Goal: Information Seeking & Learning: Find specific fact

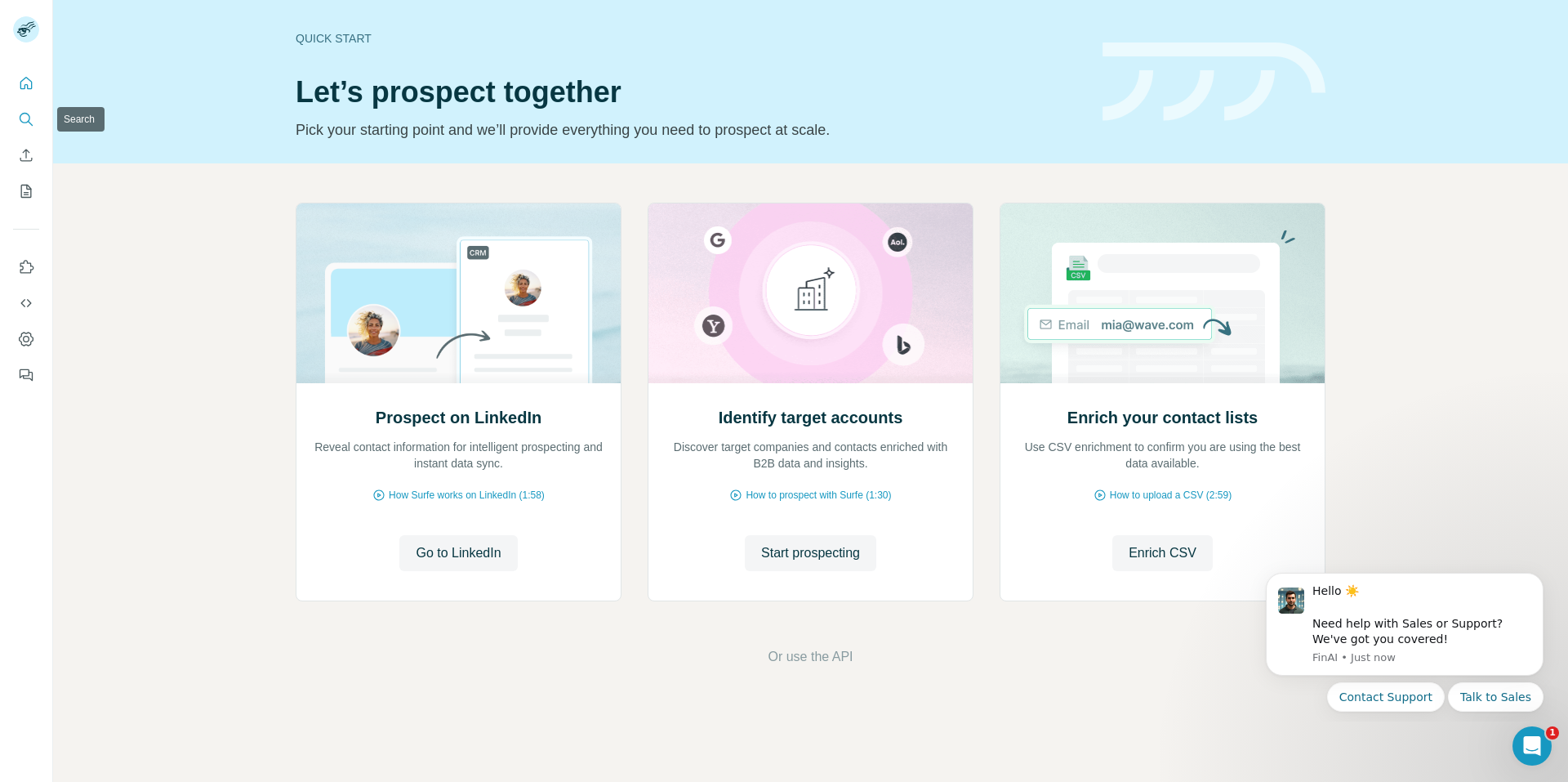
click at [30, 115] on icon "Search" at bounding box center [26, 119] width 17 height 17
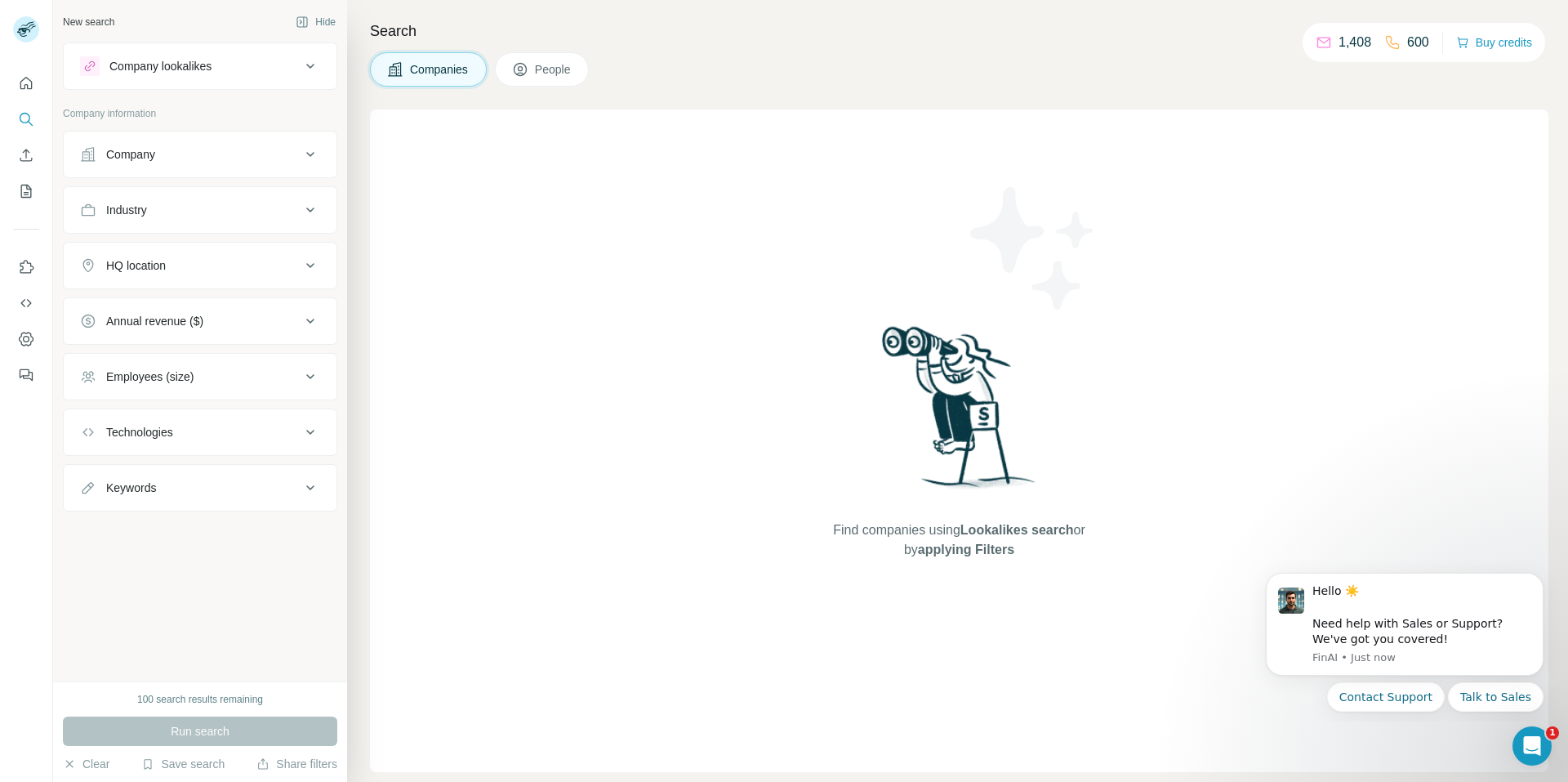
drag, startPoint x: 540, startPoint y: 63, endPoint x: 503, endPoint y: 114, distance: 63.0
click at [540, 62] on span "People" at bounding box center [554, 69] width 38 height 17
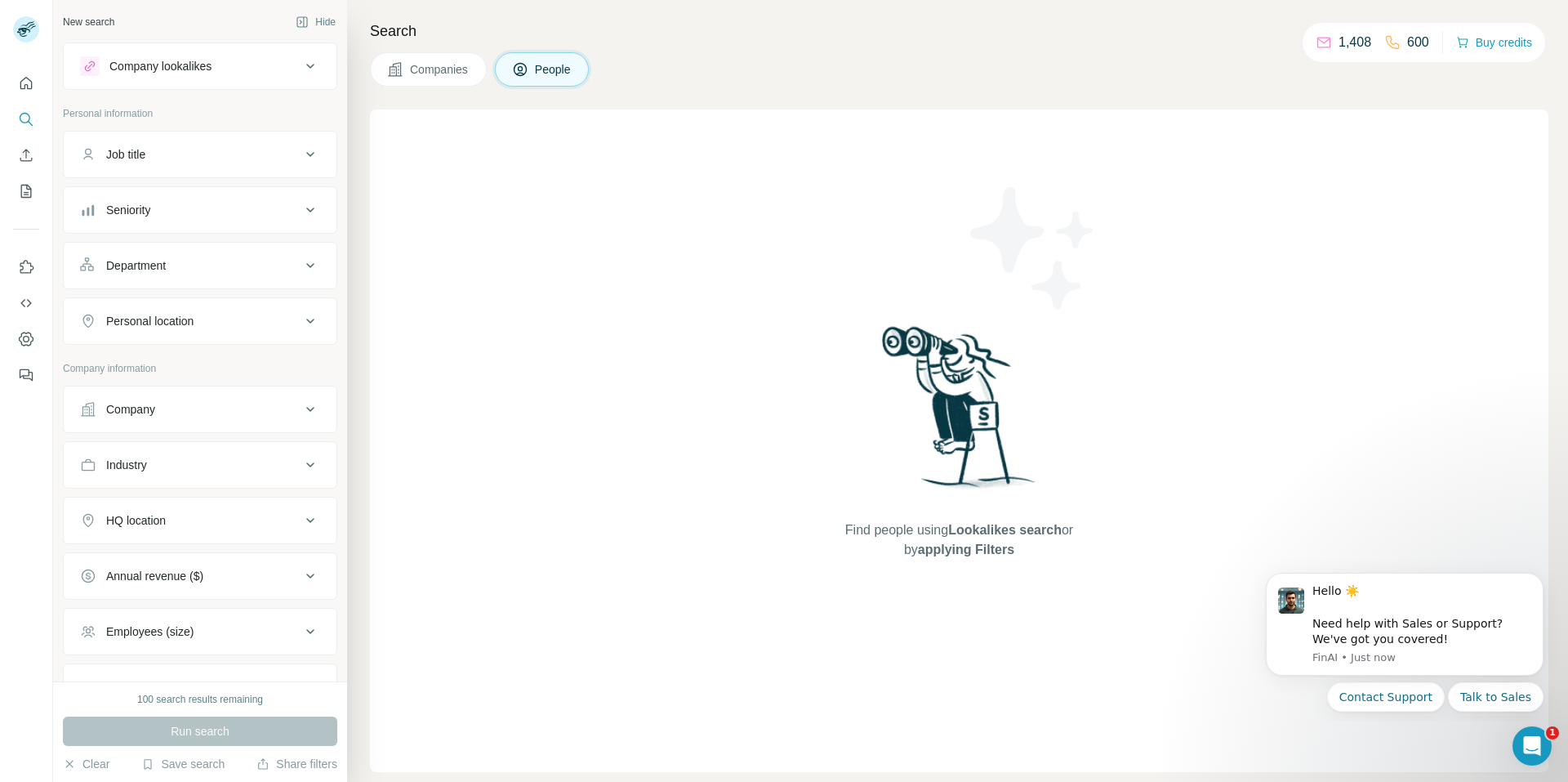
click at [280, 61] on div "Company lookalikes" at bounding box center [190, 66] width 221 height 20
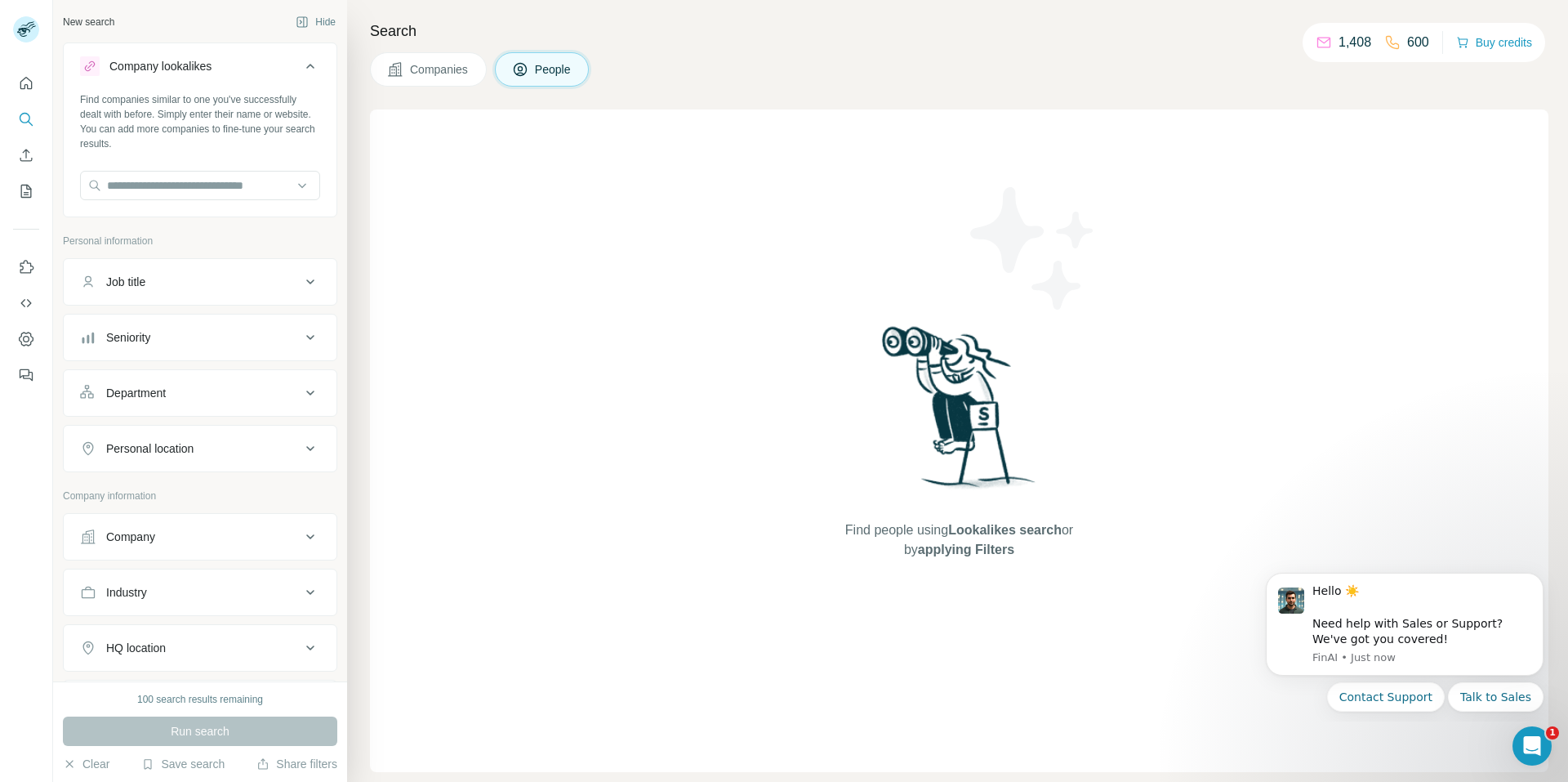
click at [543, 81] on button "People" at bounding box center [542, 69] width 95 height 35
click at [301, 63] on icon at bounding box center [311, 66] width 20 height 20
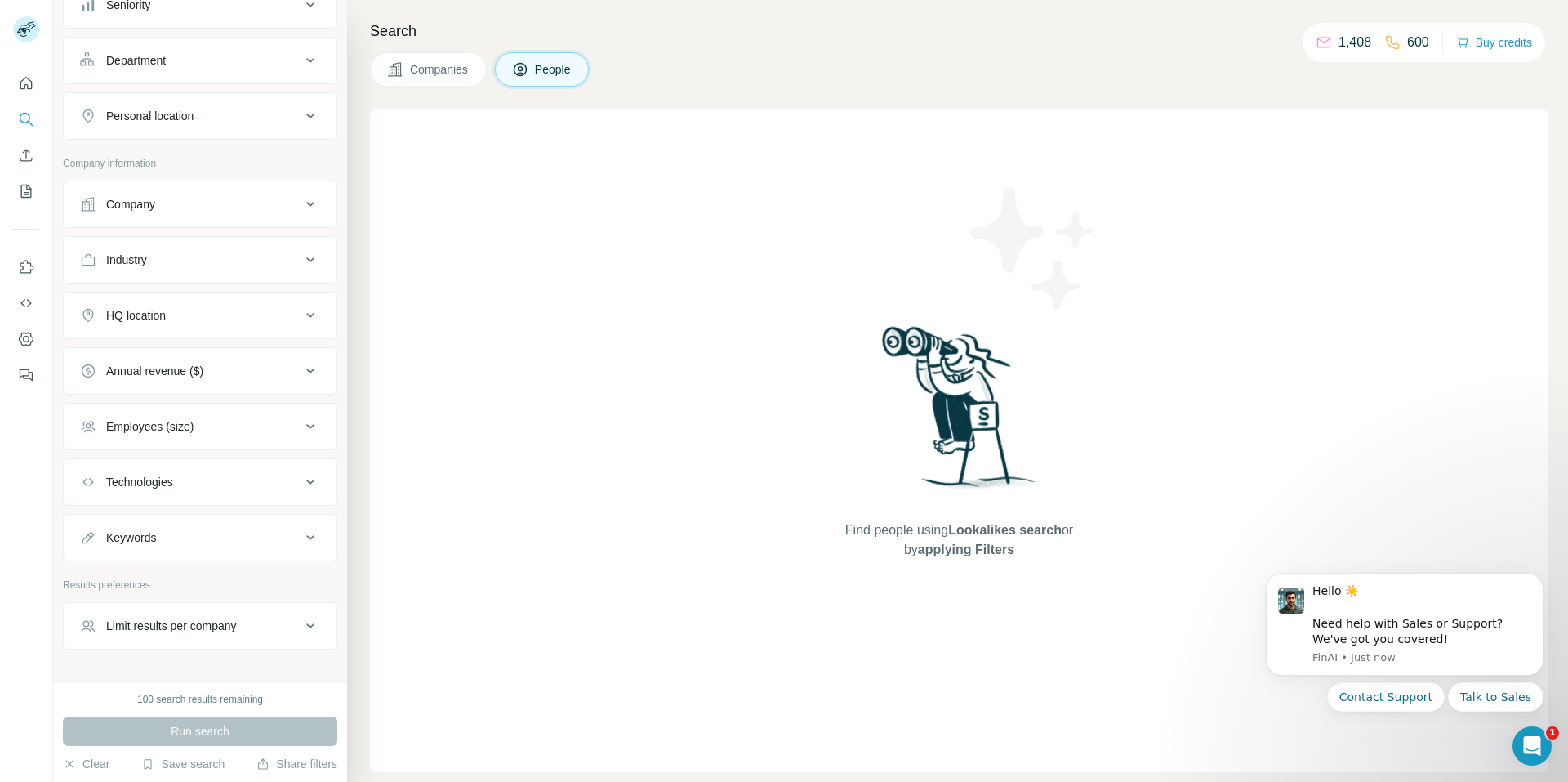
scroll to position [245, 0]
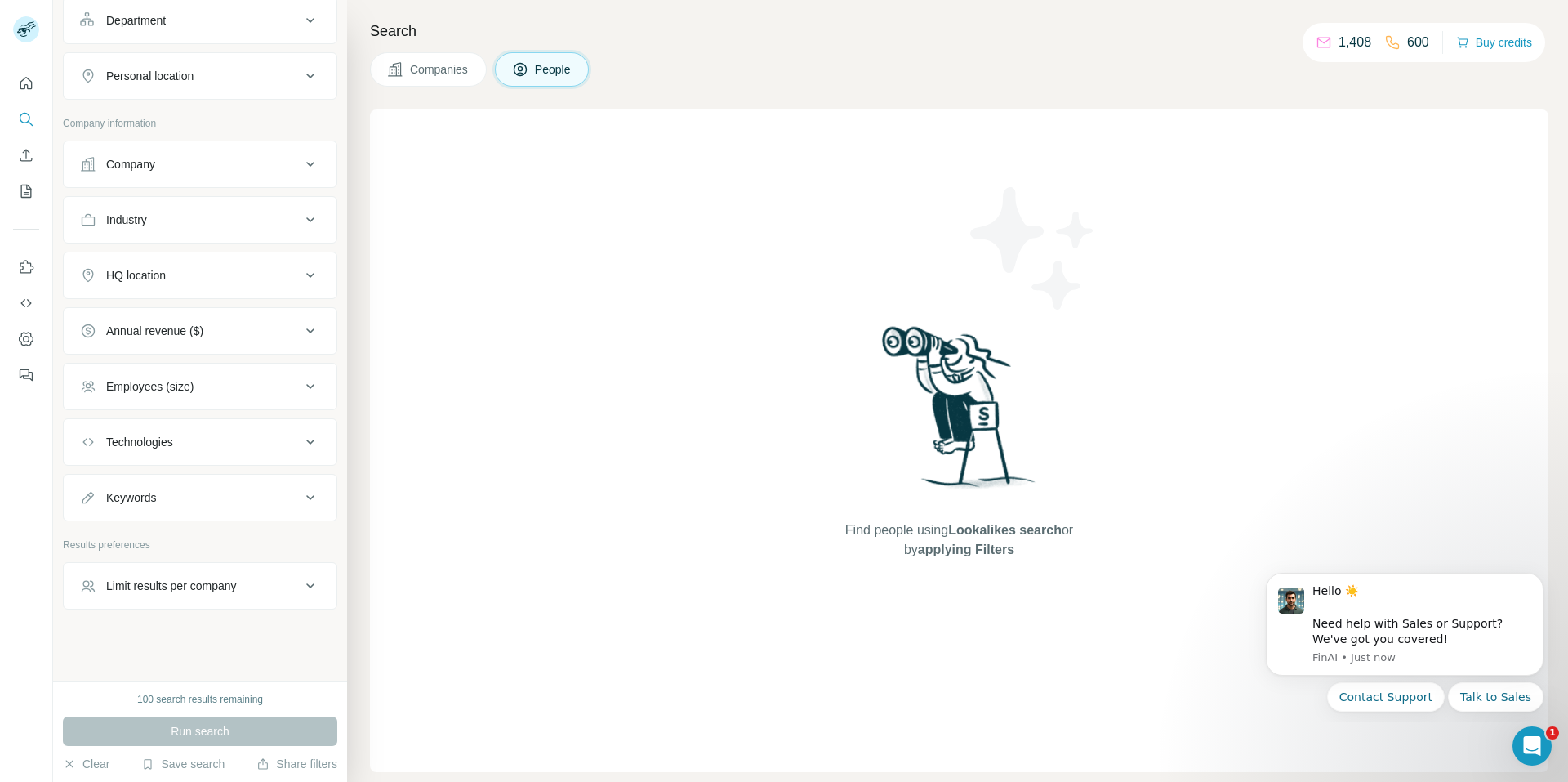
click at [206, 494] on button "Keywords" at bounding box center [200, 498] width 273 height 40
click at [194, 547] on input "text" at bounding box center [184, 538] width 208 height 30
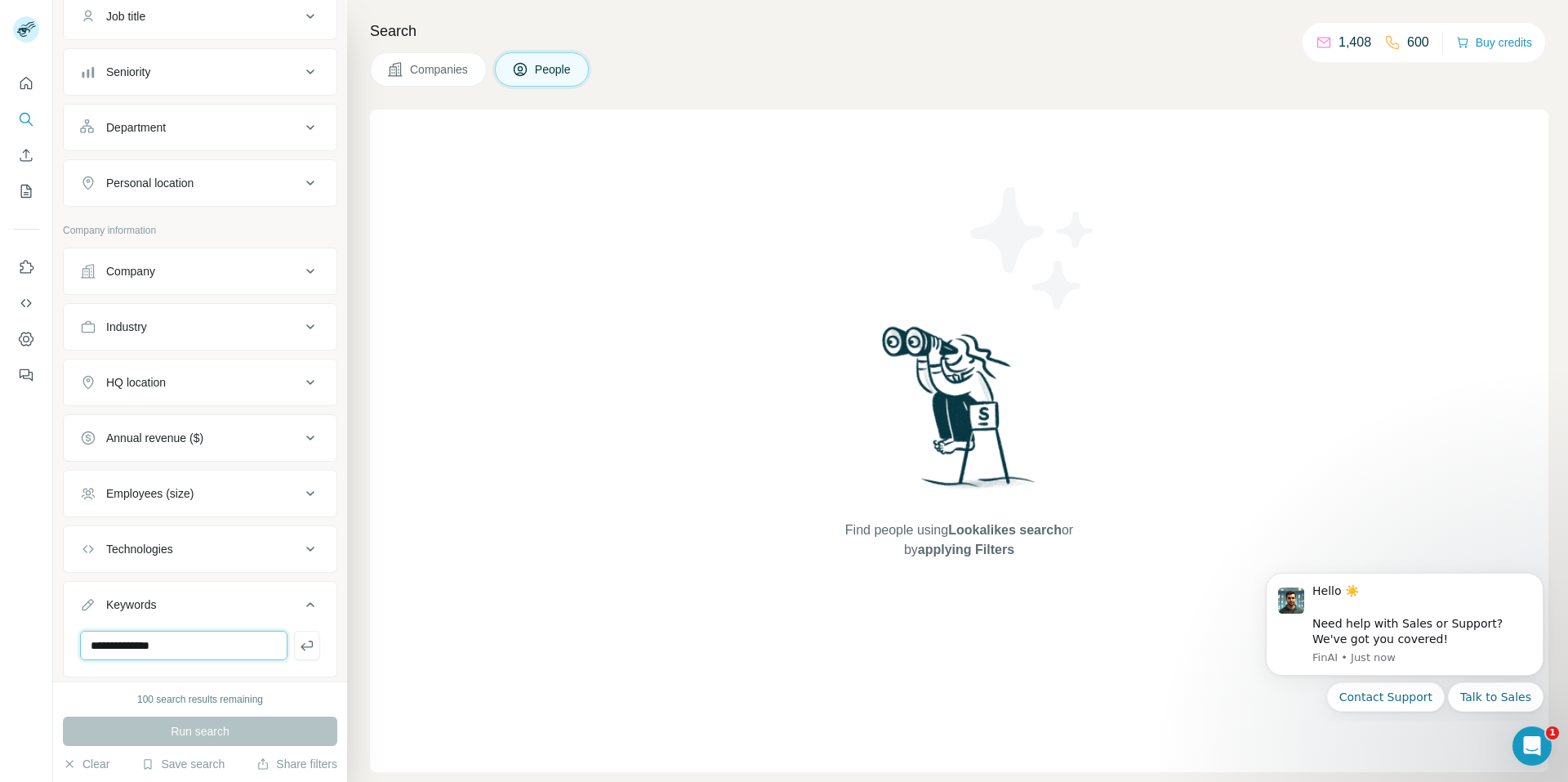
scroll to position [297, 0]
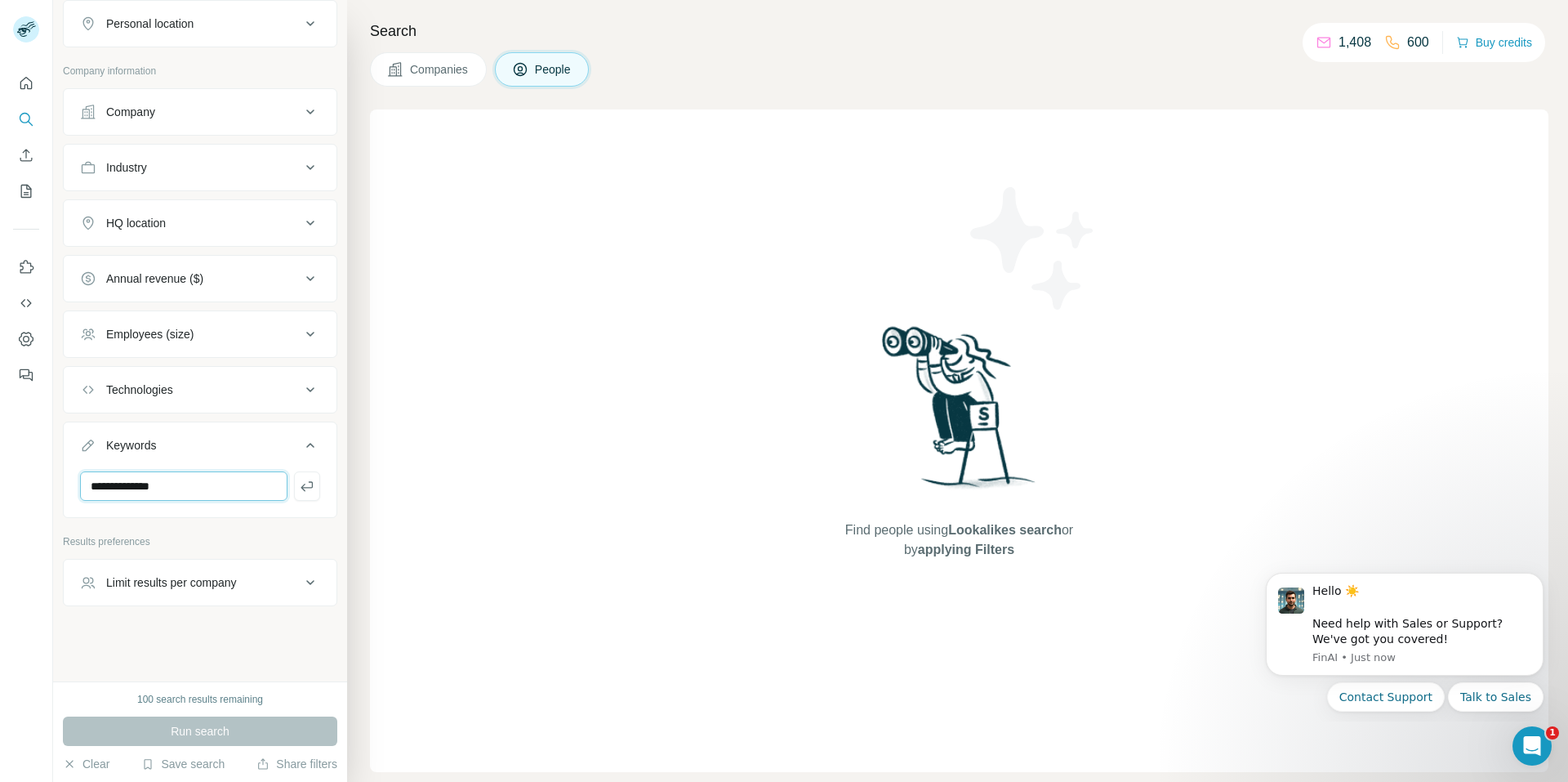
type input "**********"
click at [217, 735] on div "Run search" at bounding box center [200, 732] width 274 height 30
click at [1538, 571] on button "Dismiss notification" at bounding box center [1537, 577] width 21 height 21
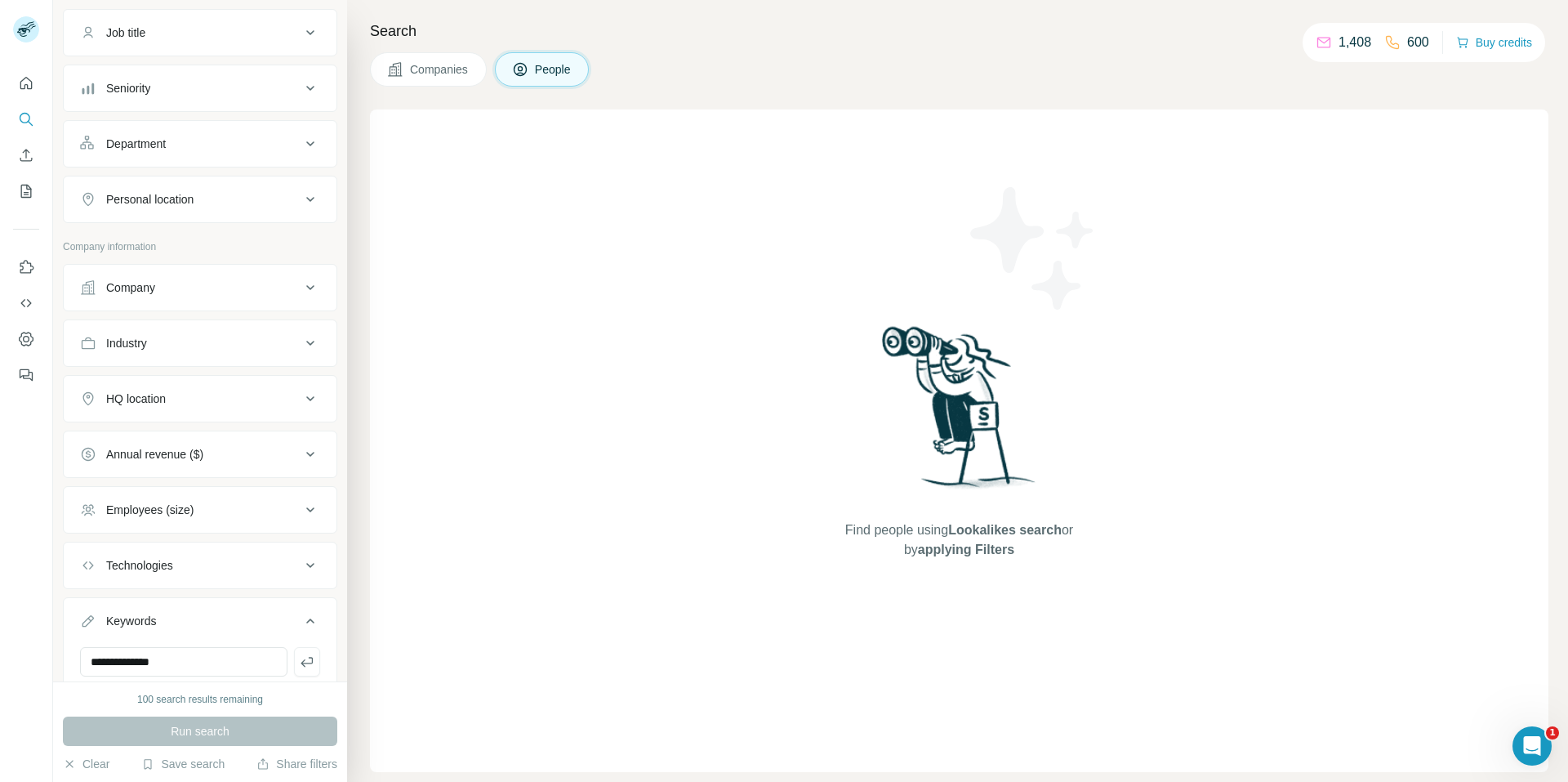
scroll to position [0, 0]
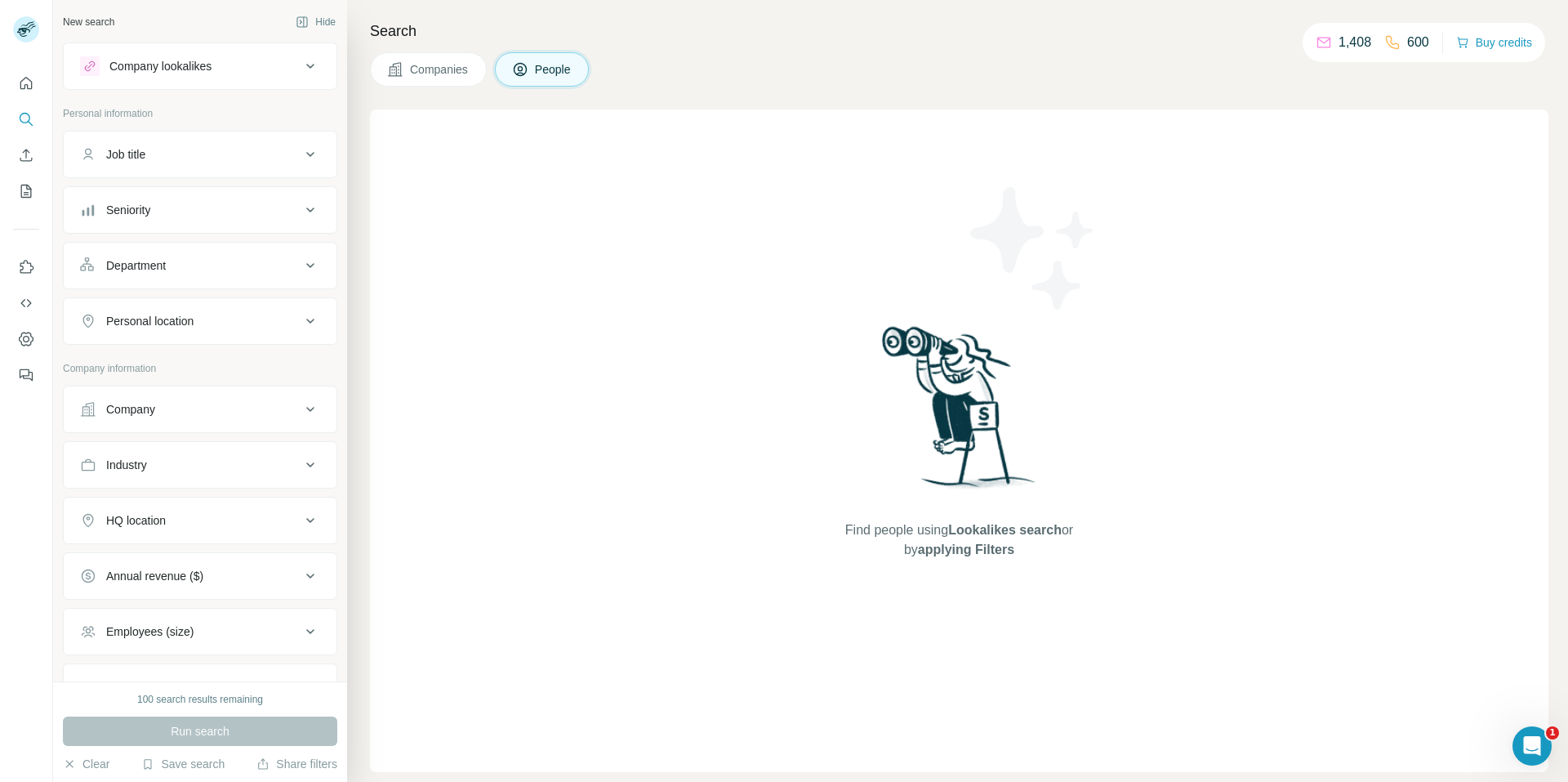
click at [252, 165] on button "Job title" at bounding box center [200, 154] width 273 height 40
click at [301, 156] on icon at bounding box center [311, 154] width 20 height 20
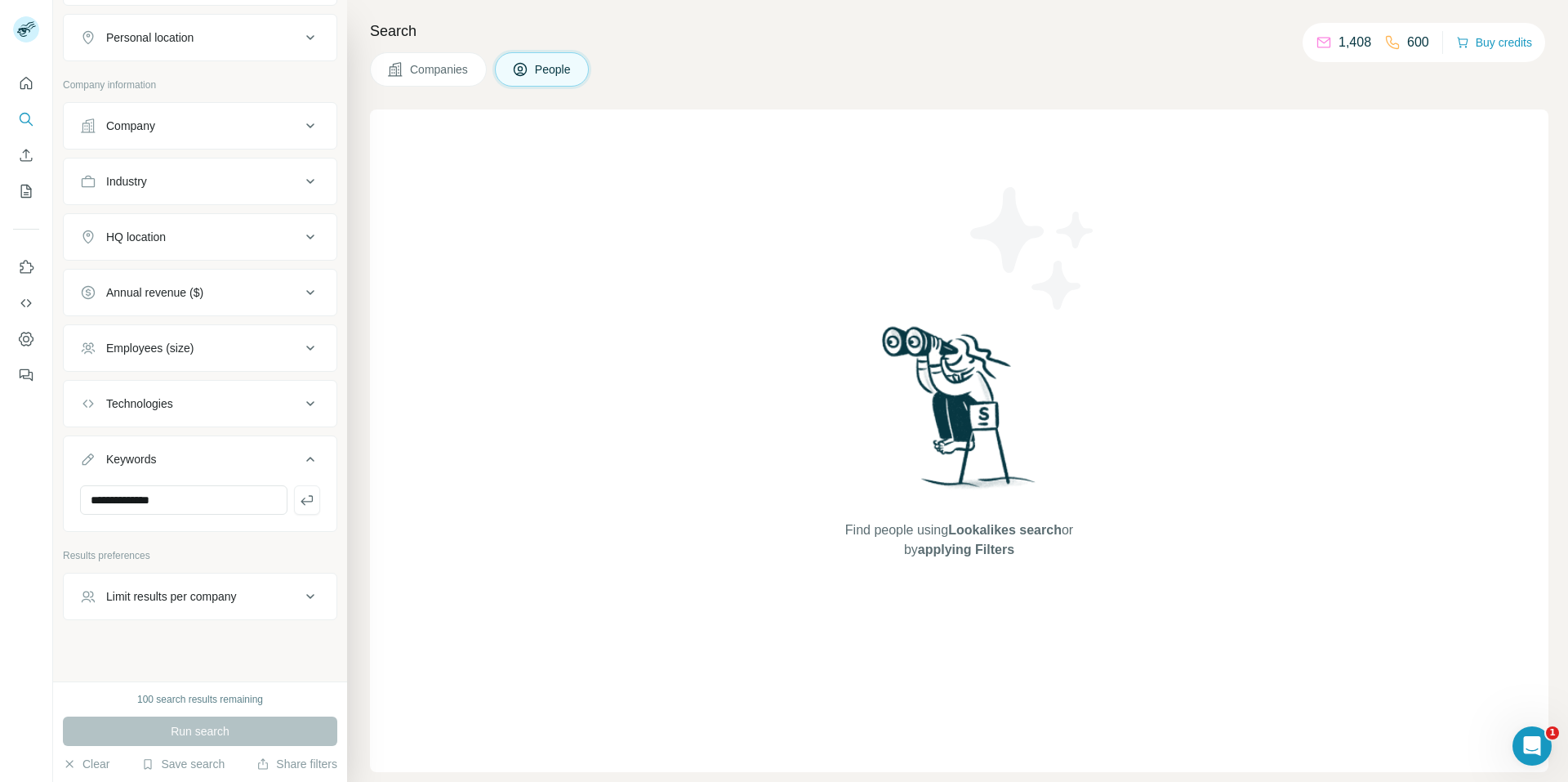
scroll to position [297, 0]
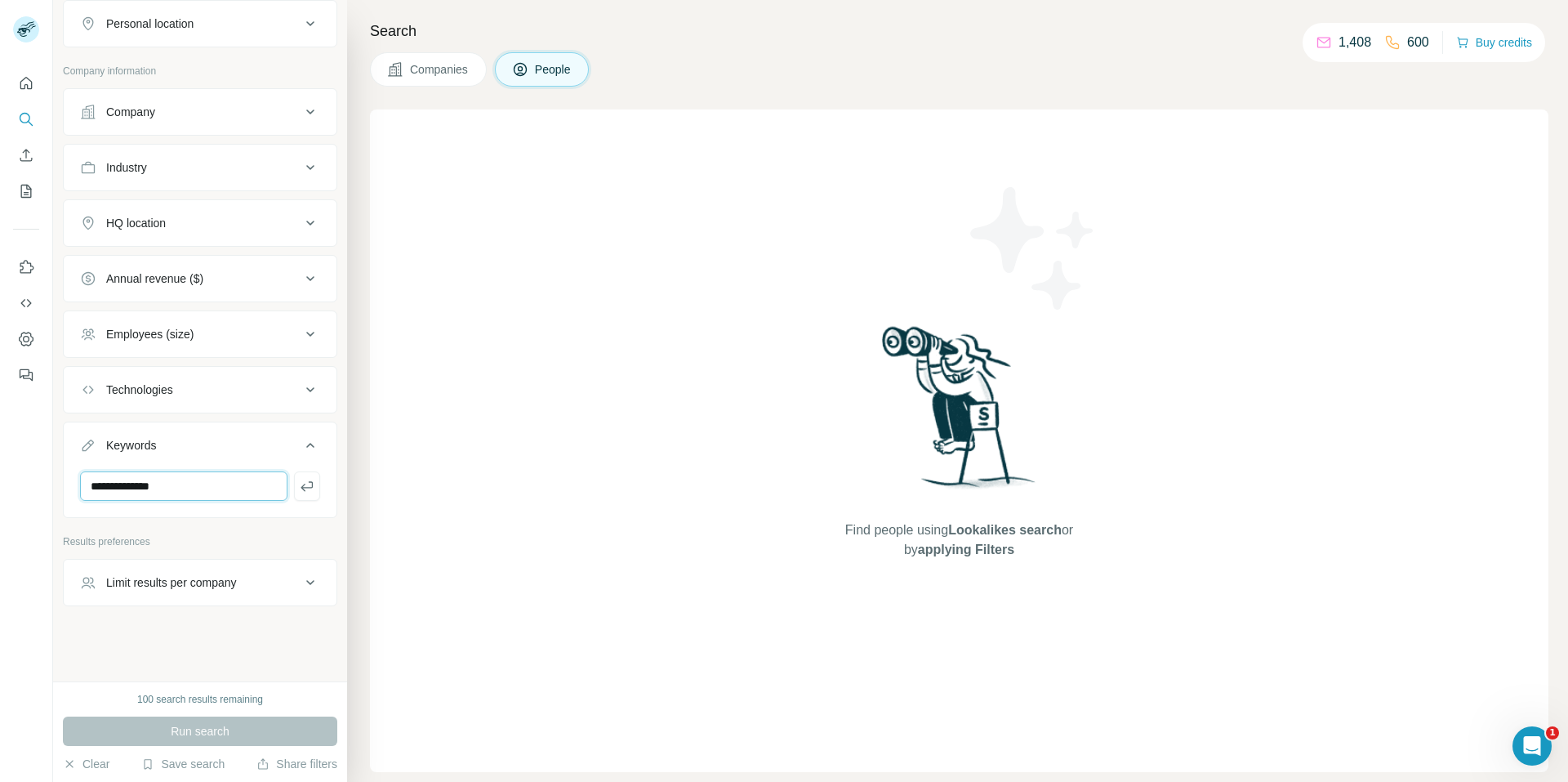
click at [226, 483] on input "**********" at bounding box center [184, 486] width 208 height 30
click at [299, 481] on icon "button" at bounding box center [307, 486] width 17 height 17
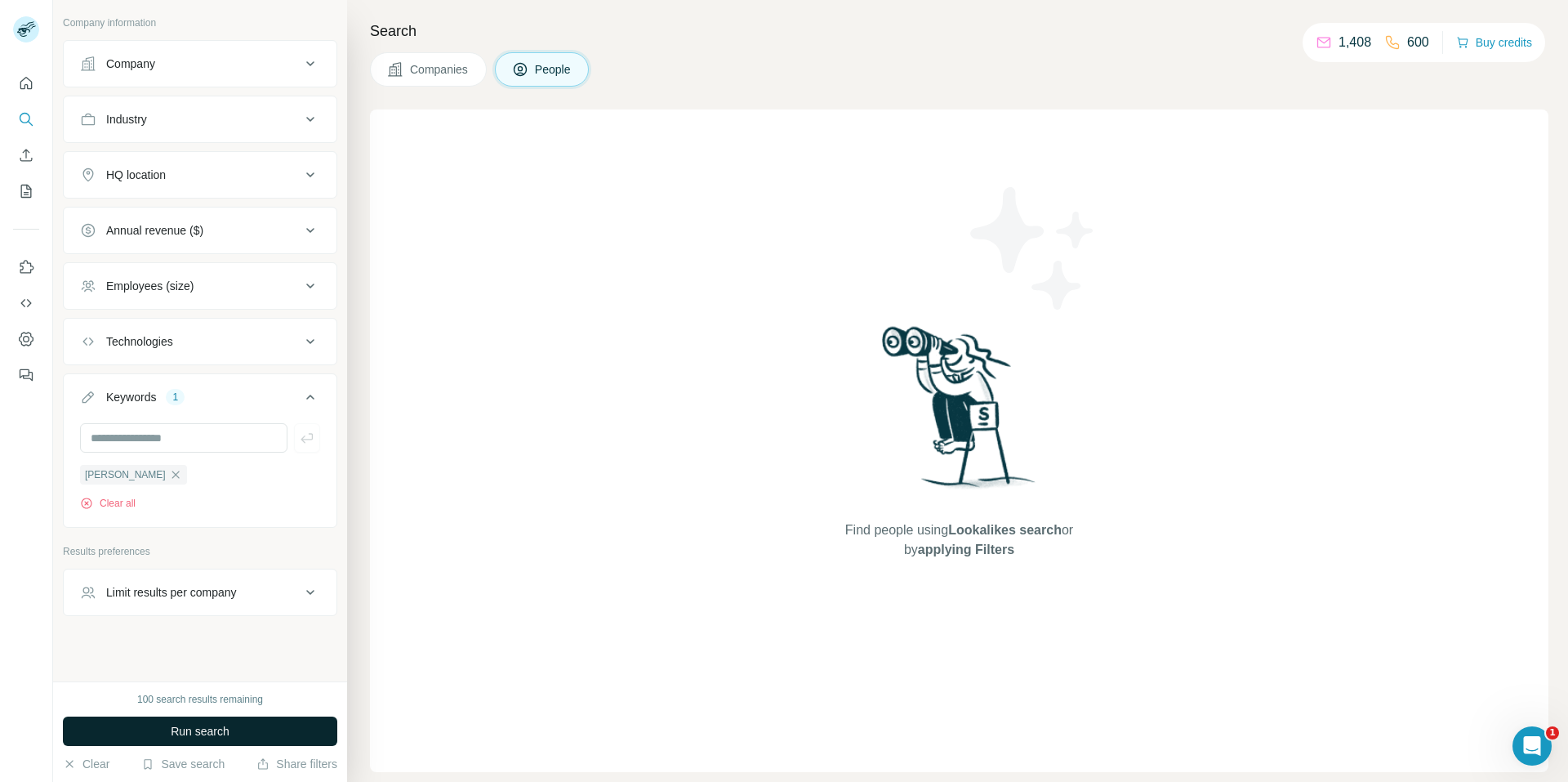
scroll to position [356, 0]
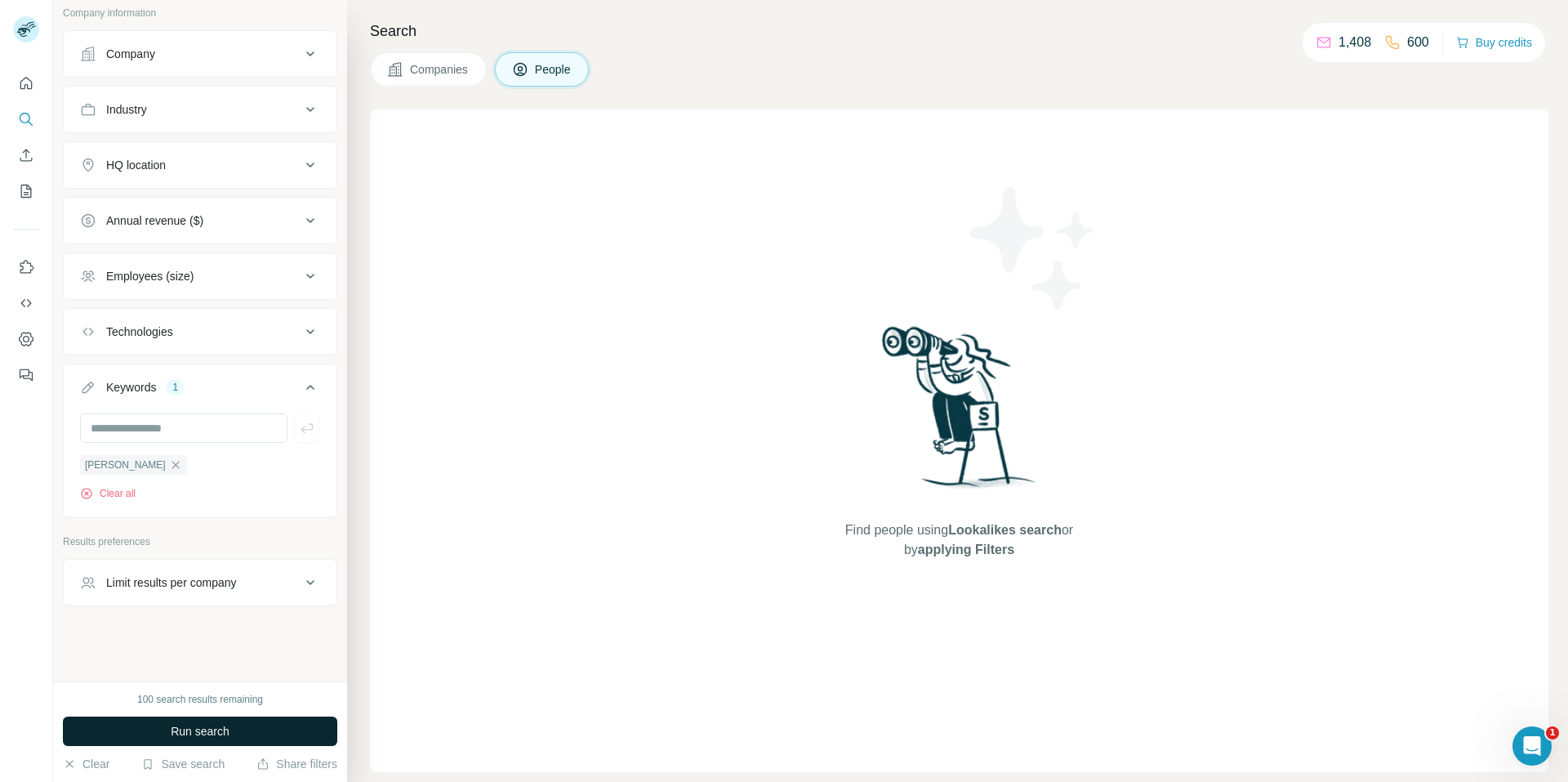
click at [217, 733] on span "Run search" at bounding box center [200, 732] width 58 height 17
click at [124, 491] on button "Clear all" at bounding box center [108, 493] width 55 height 15
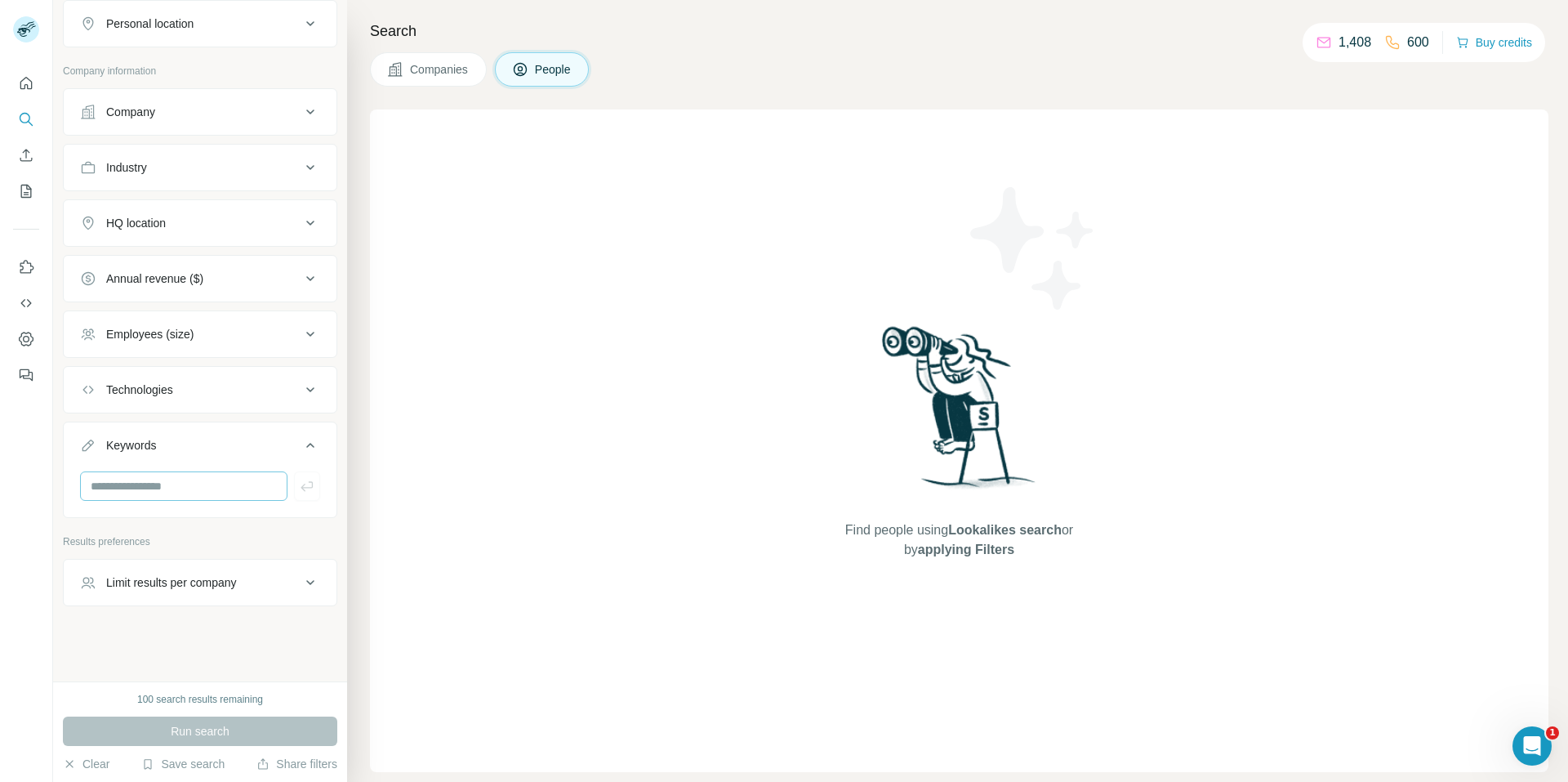
scroll to position [297, 0]
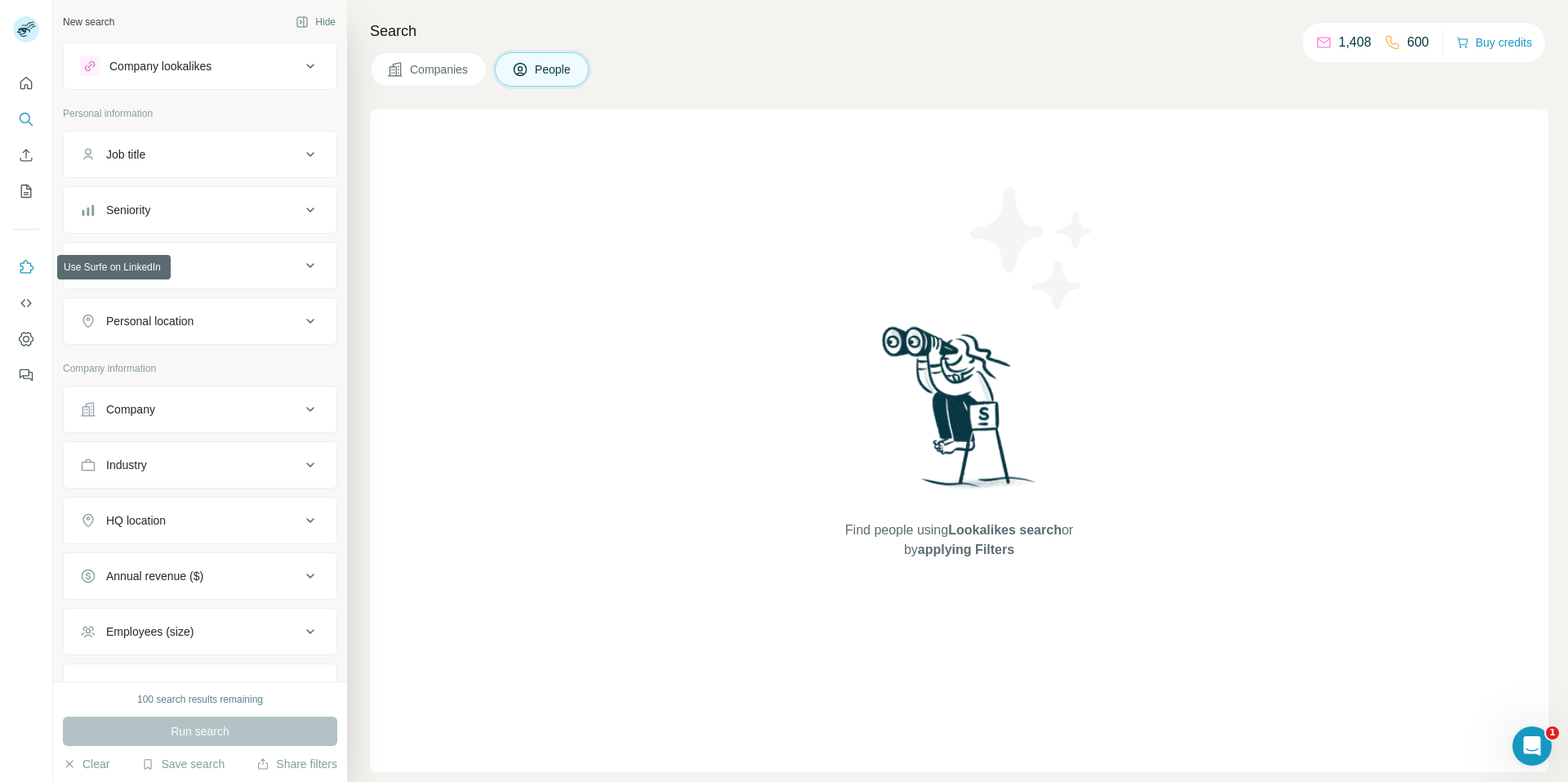
click at [26, 264] on icon "Use Surfe on LinkedIn" at bounding box center [26, 267] width 17 height 17
